Goal: Register for event/course

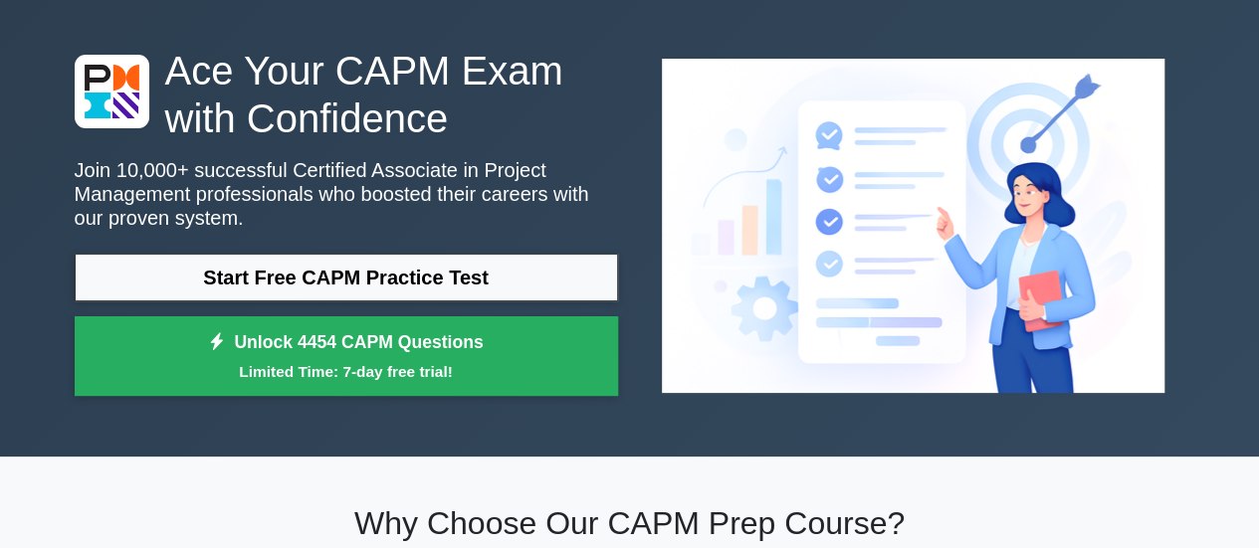
scroll to position [67, 0]
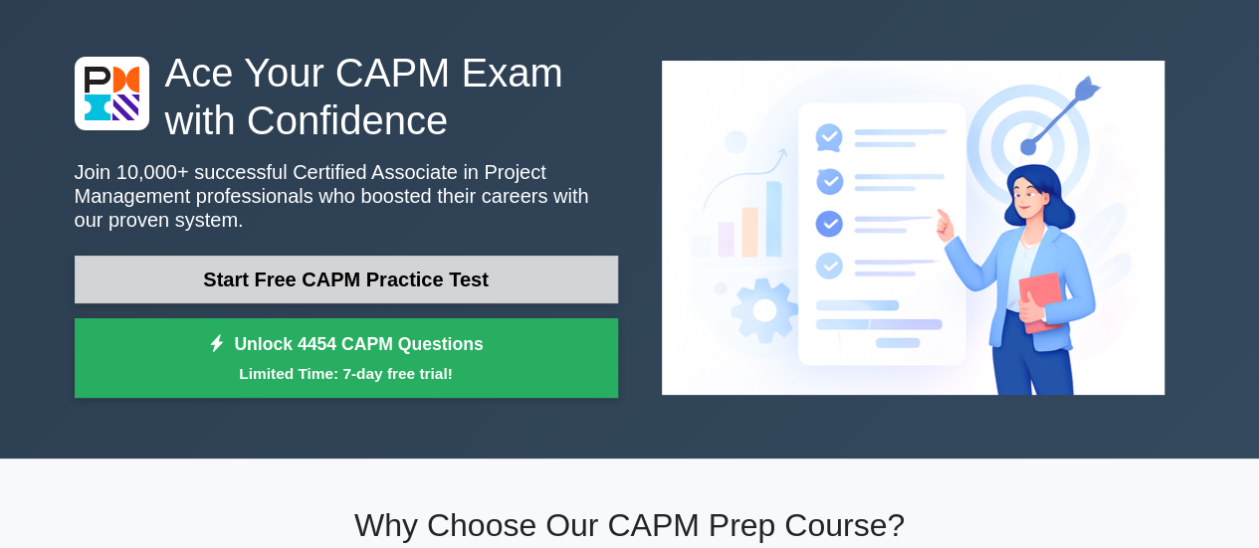
click at [555, 281] on link "Start Free CAPM Practice Test" at bounding box center [346, 280] width 543 height 48
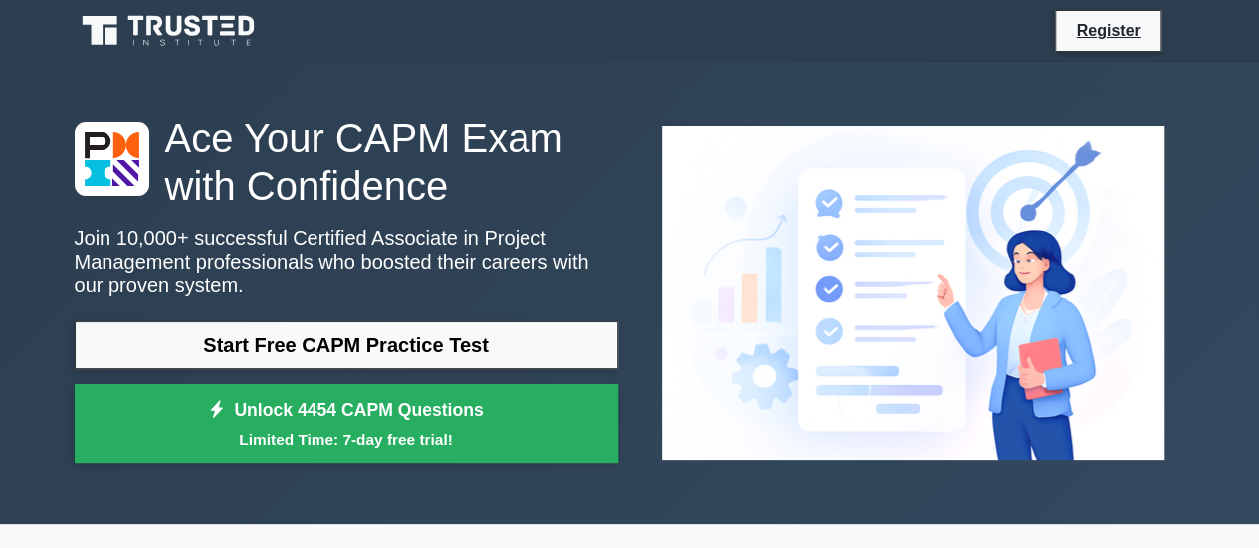
scroll to position [0, 0]
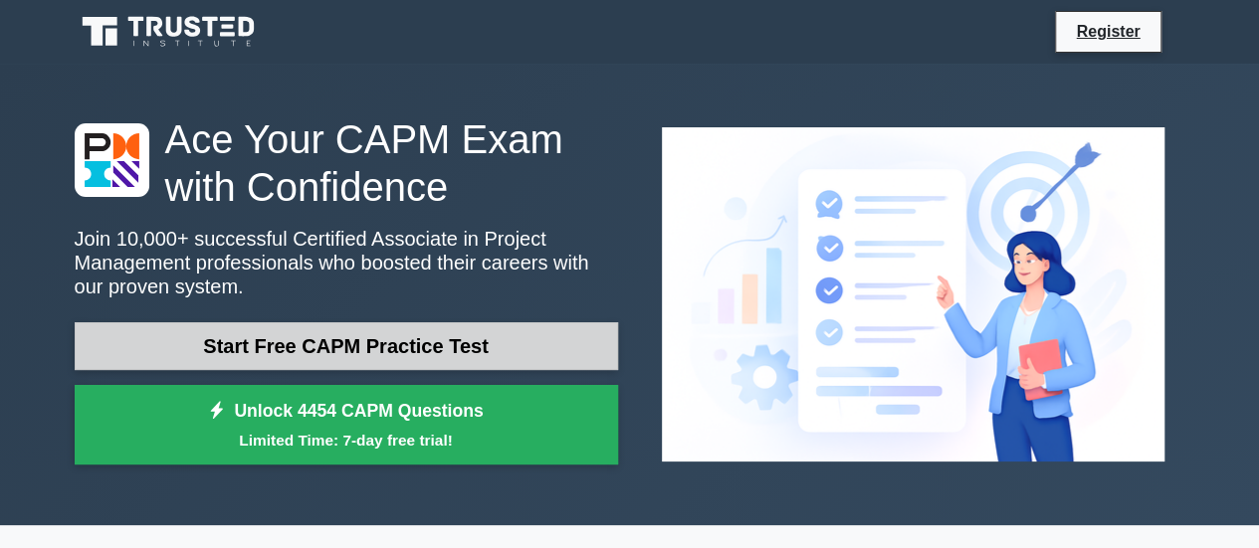
click at [369, 353] on link "Start Free CAPM Practice Test" at bounding box center [346, 346] width 543 height 48
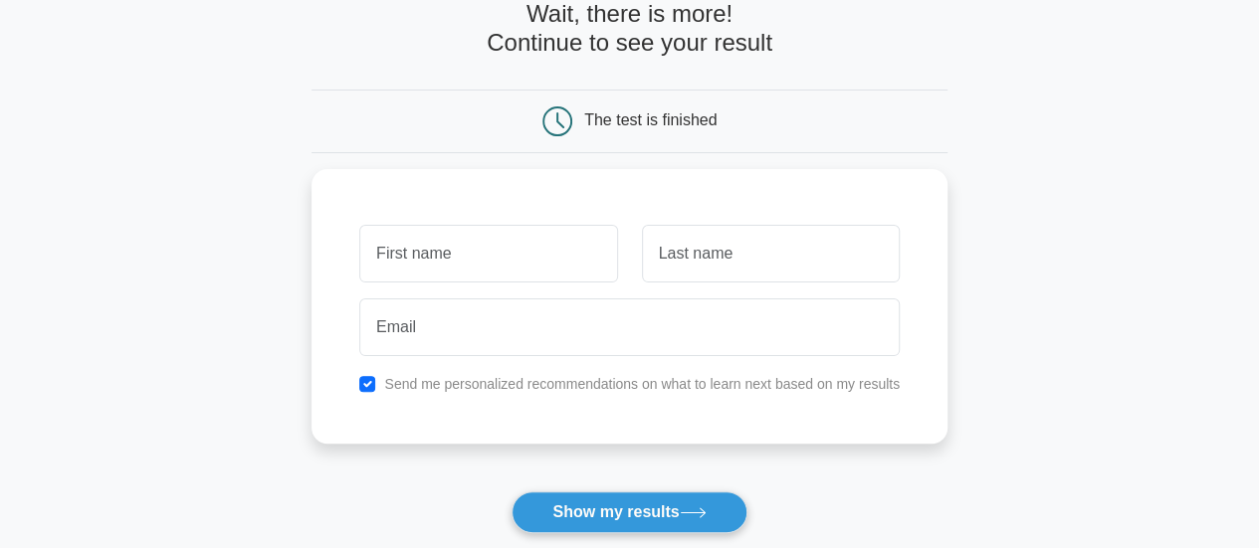
scroll to position [112, 0]
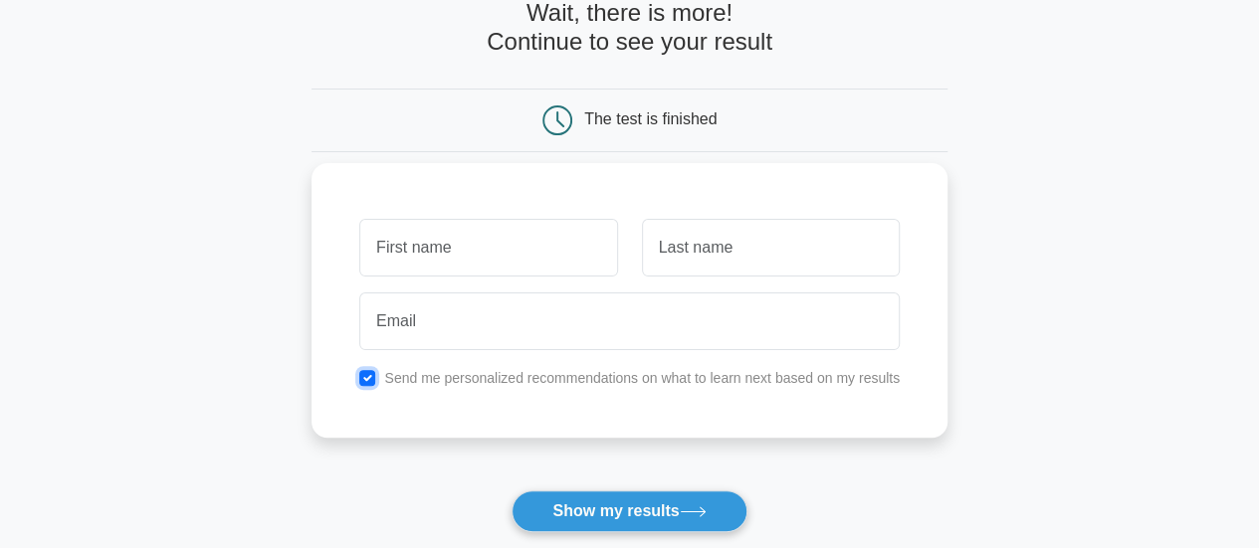
click at [364, 373] on input "checkbox" at bounding box center [367, 378] width 16 height 16
checkbox input "false"
